Goal: Navigation & Orientation: Go to known website

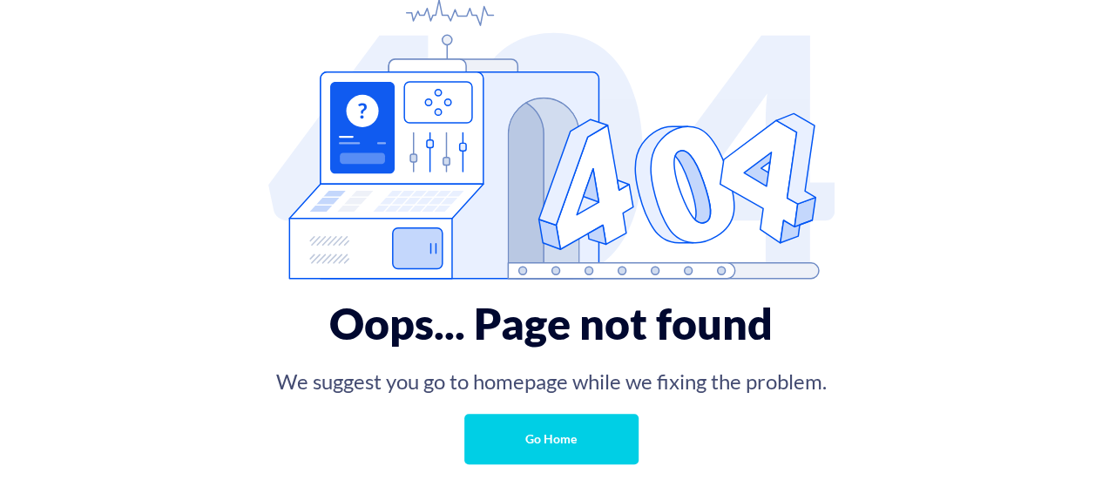
scroll to position [124, 0]
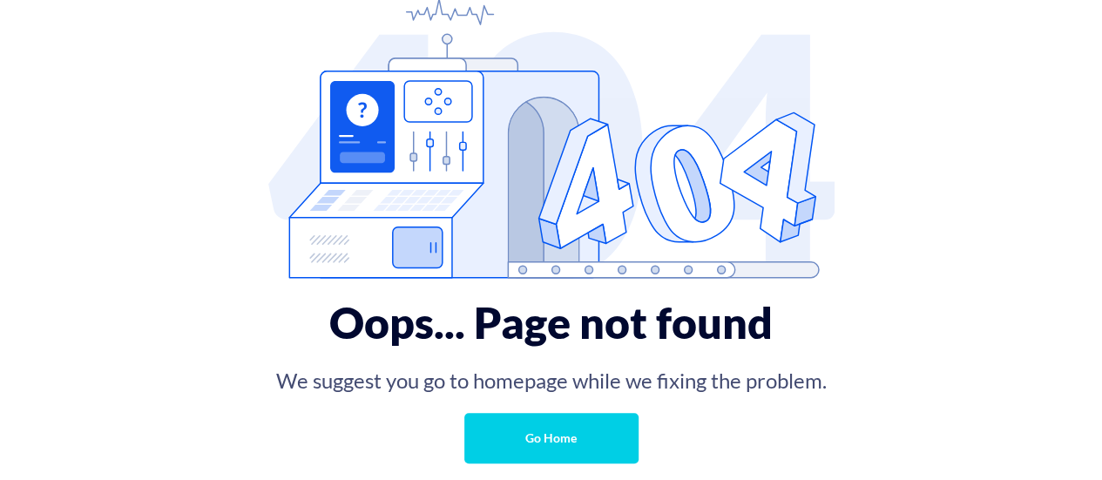
click at [561, 444] on link "Go Home" at bounding box center [551, 438] width 174 height 51
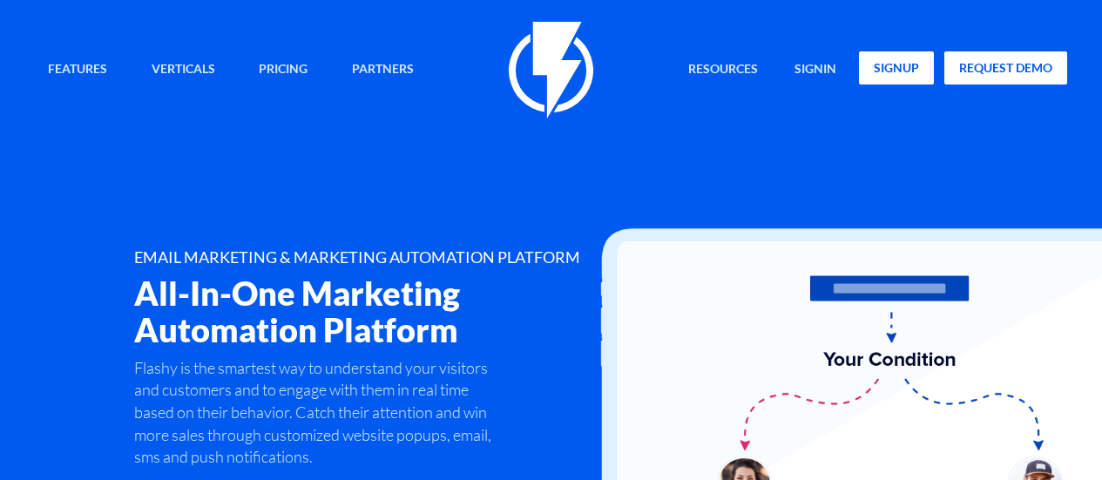
drag, startPoint x: 0, startPoint y: 0, endPoint x: 913, endPoint y: 67, distance: 915.2
click at [913, 67] on link "signup" at bounding box center [896, 67] width 75 height 33
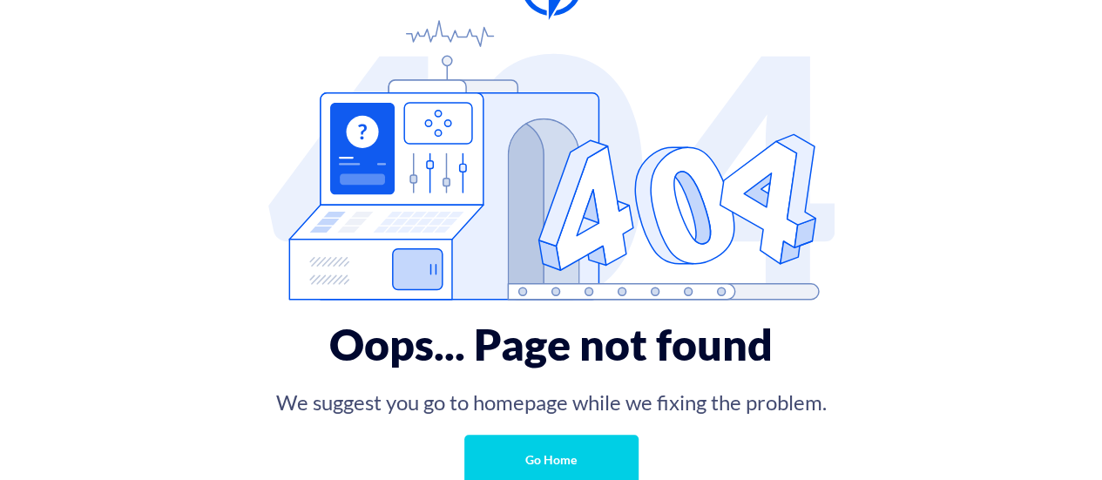
scroll to position [124, 0]
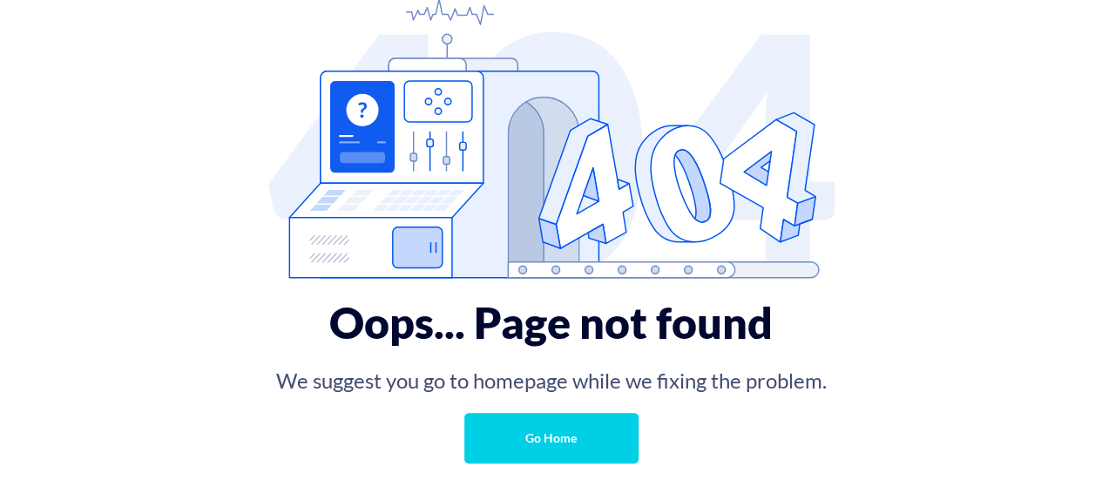
click at [511, 431] on link "Go Home" at bounding box center [551, 438] width 174 height 51
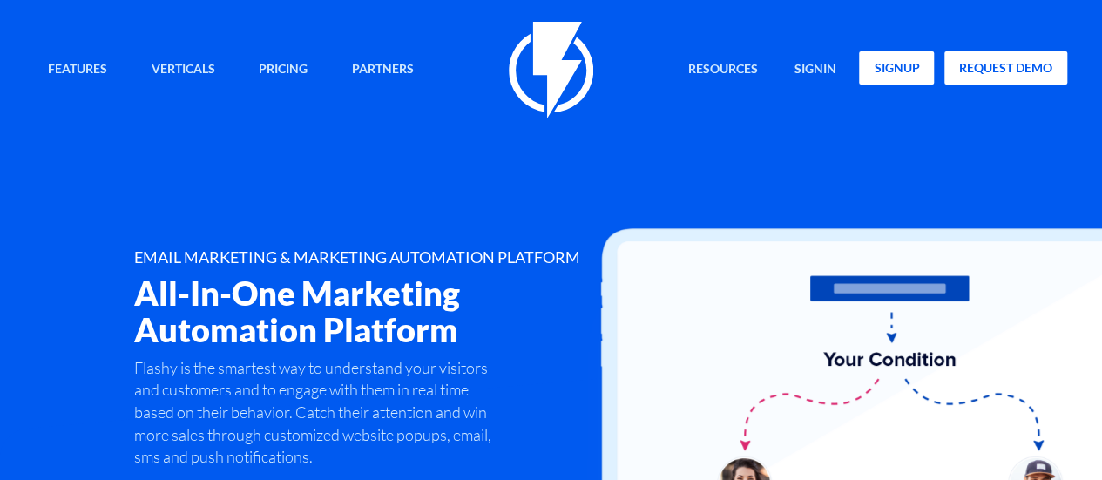
click at [881, 63] on link "signup" at bounding box center [896, 67] width 75 height 33
